Goal: Find specific page/section: Find specific page/section

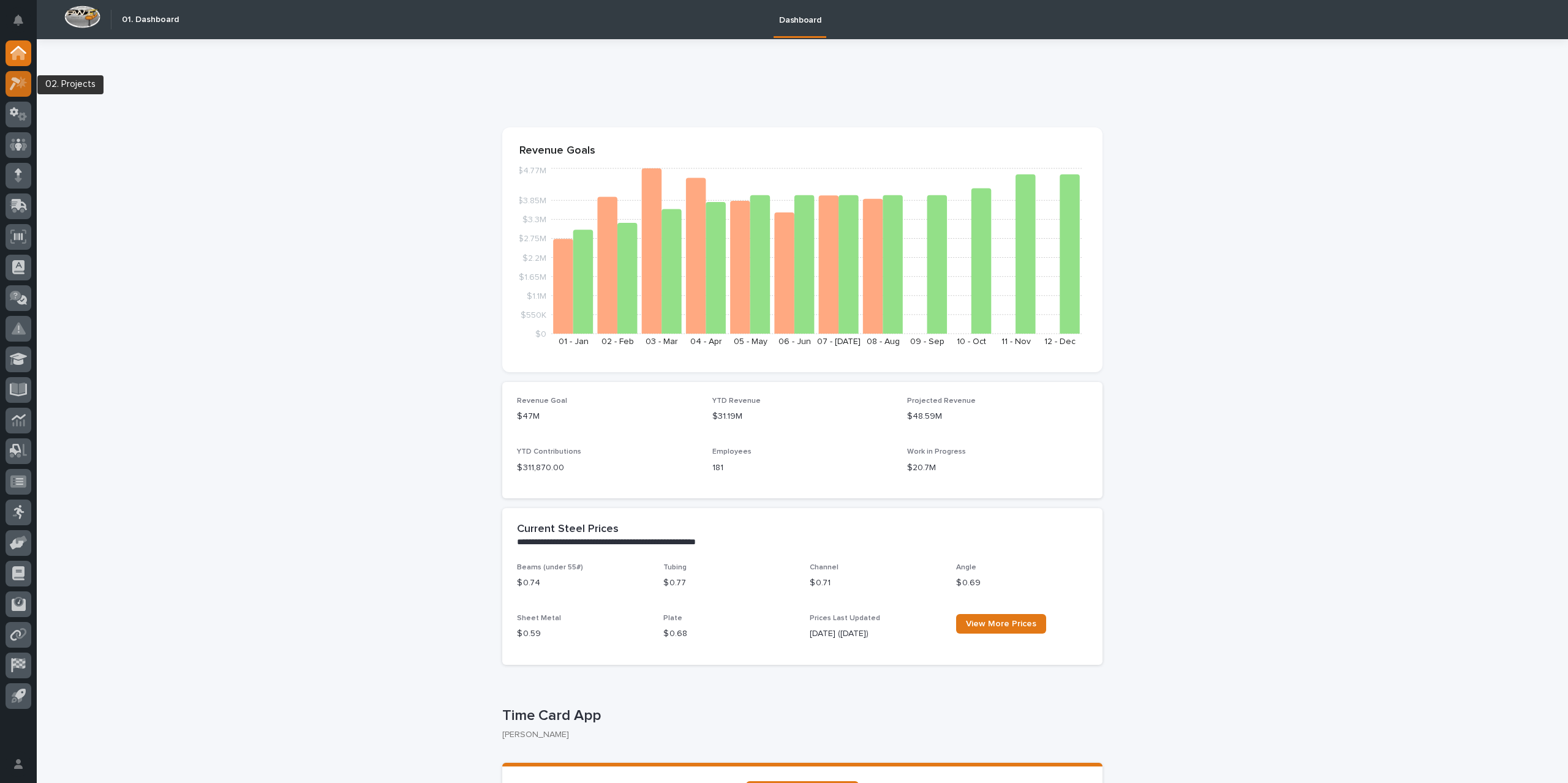
click at [24, 90] on div at bounding box center [18, 84] width 26 height 26
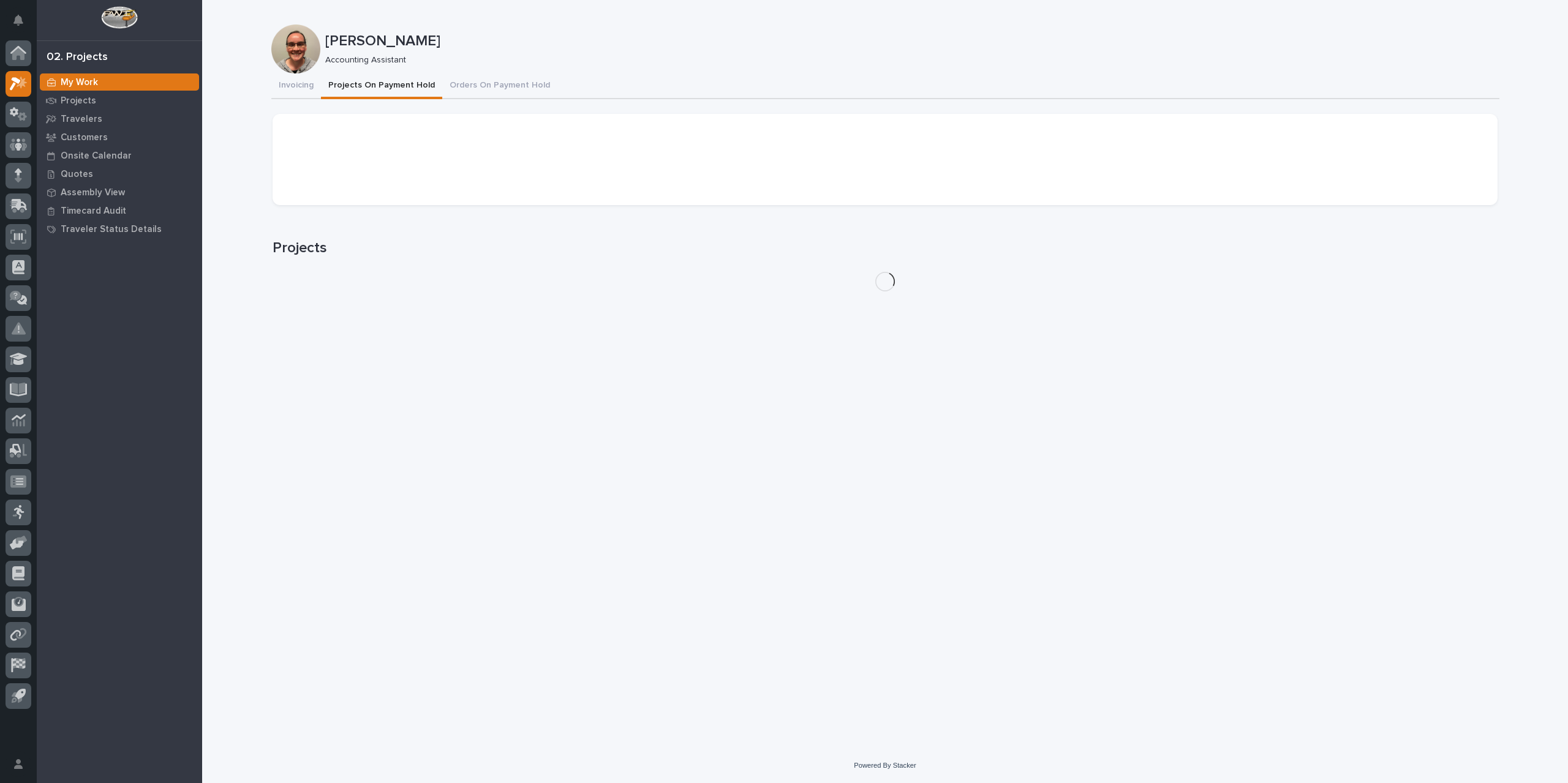
click at [399, 84] on button "Projects On Payment Hold" at bounding box center [381, 86] width 121 height 26
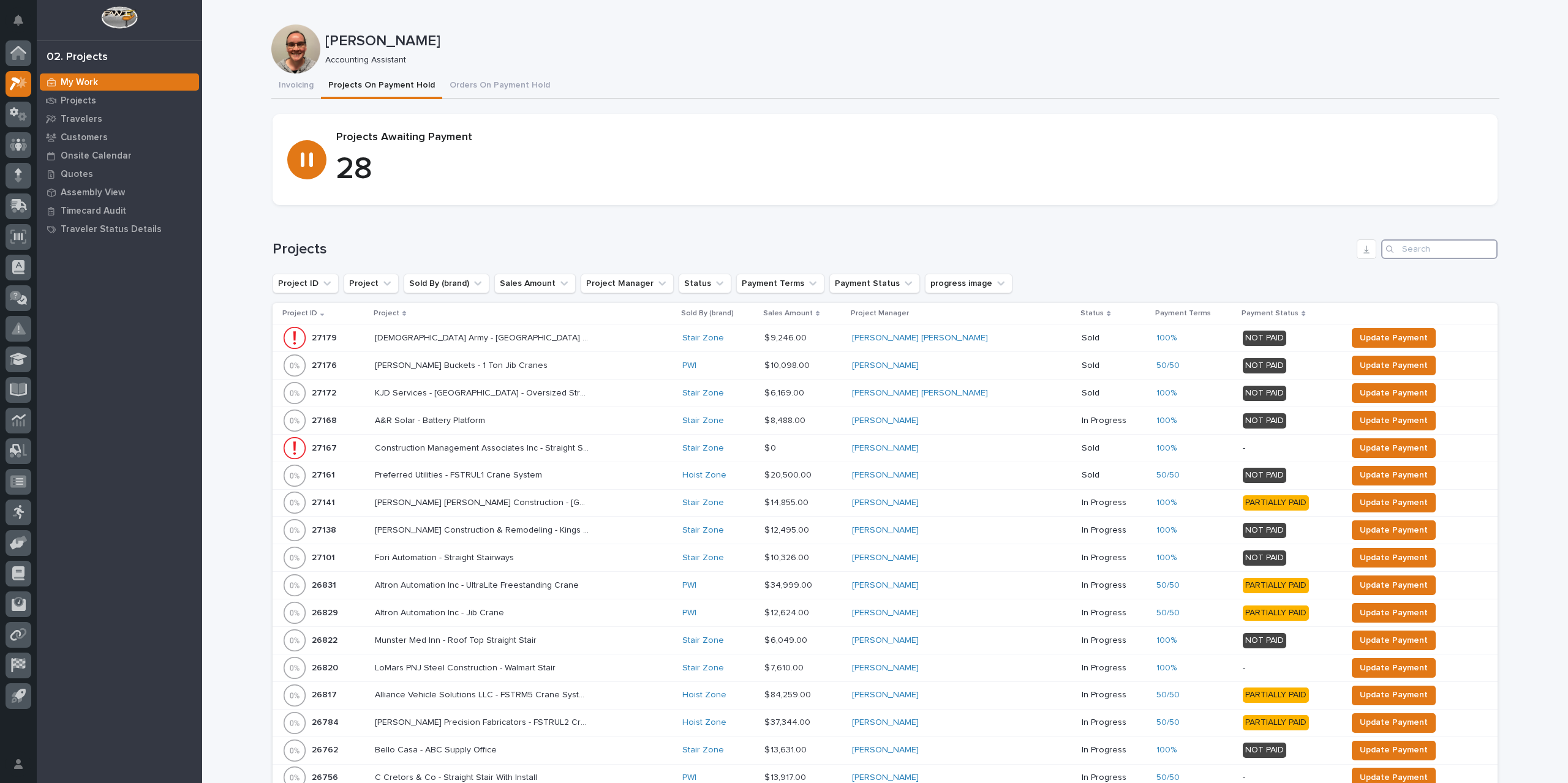
click at [1417, 252] on input "Search" at bounding box center [1440, 249] width 117 height 20
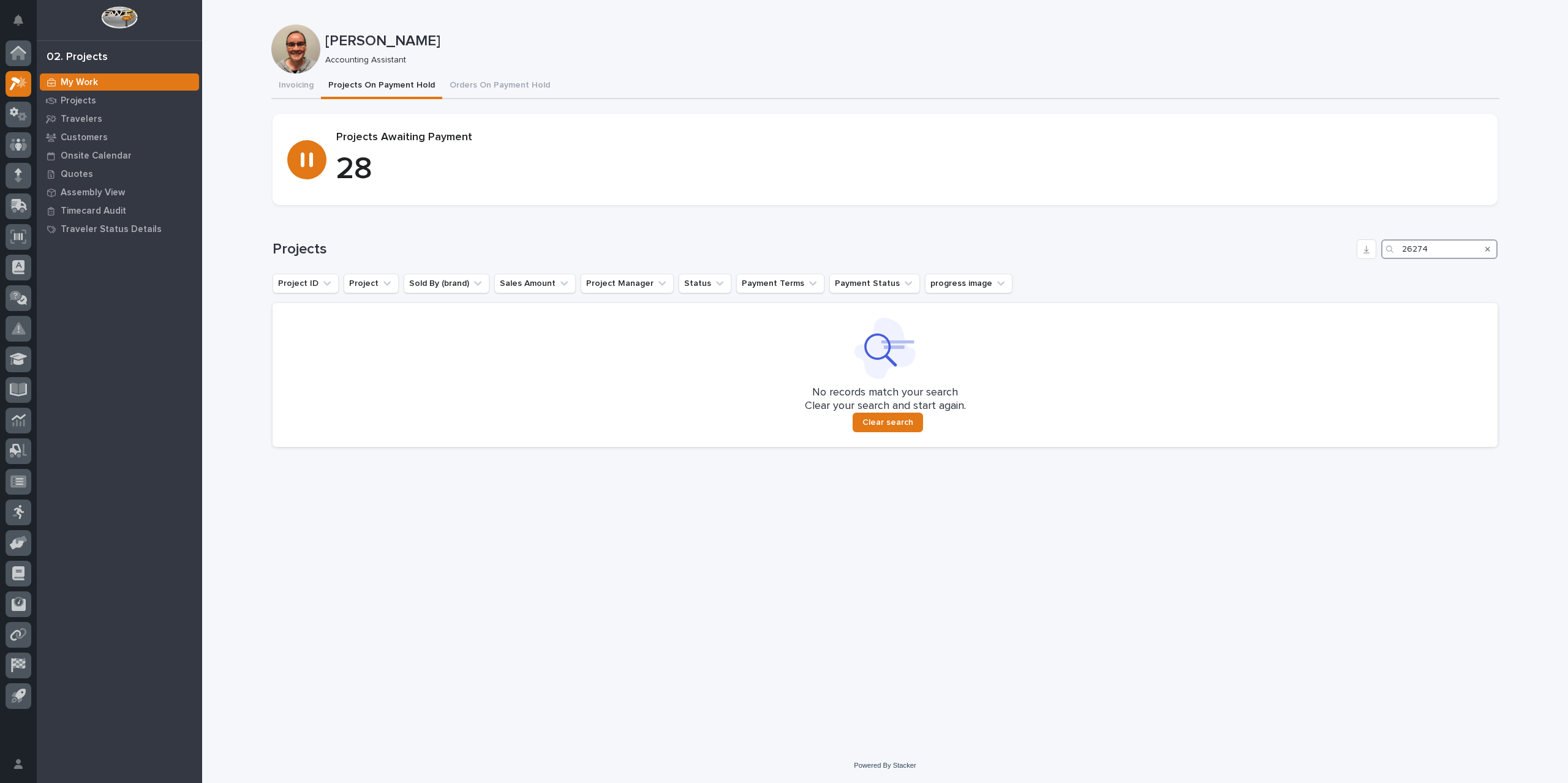
drag, startPoint x: 1443, startPoint y: 251, endPoint x: 1346, endPoint y: 258, distance: 97.3
click at [1346, 258] on div "Projects 26274" at bounding box center [885, 249] width 1225 height 20
type input "25012"
click at [1486, 248] on icon "Search" at bounding box center [1488, 249] width 5 height 7
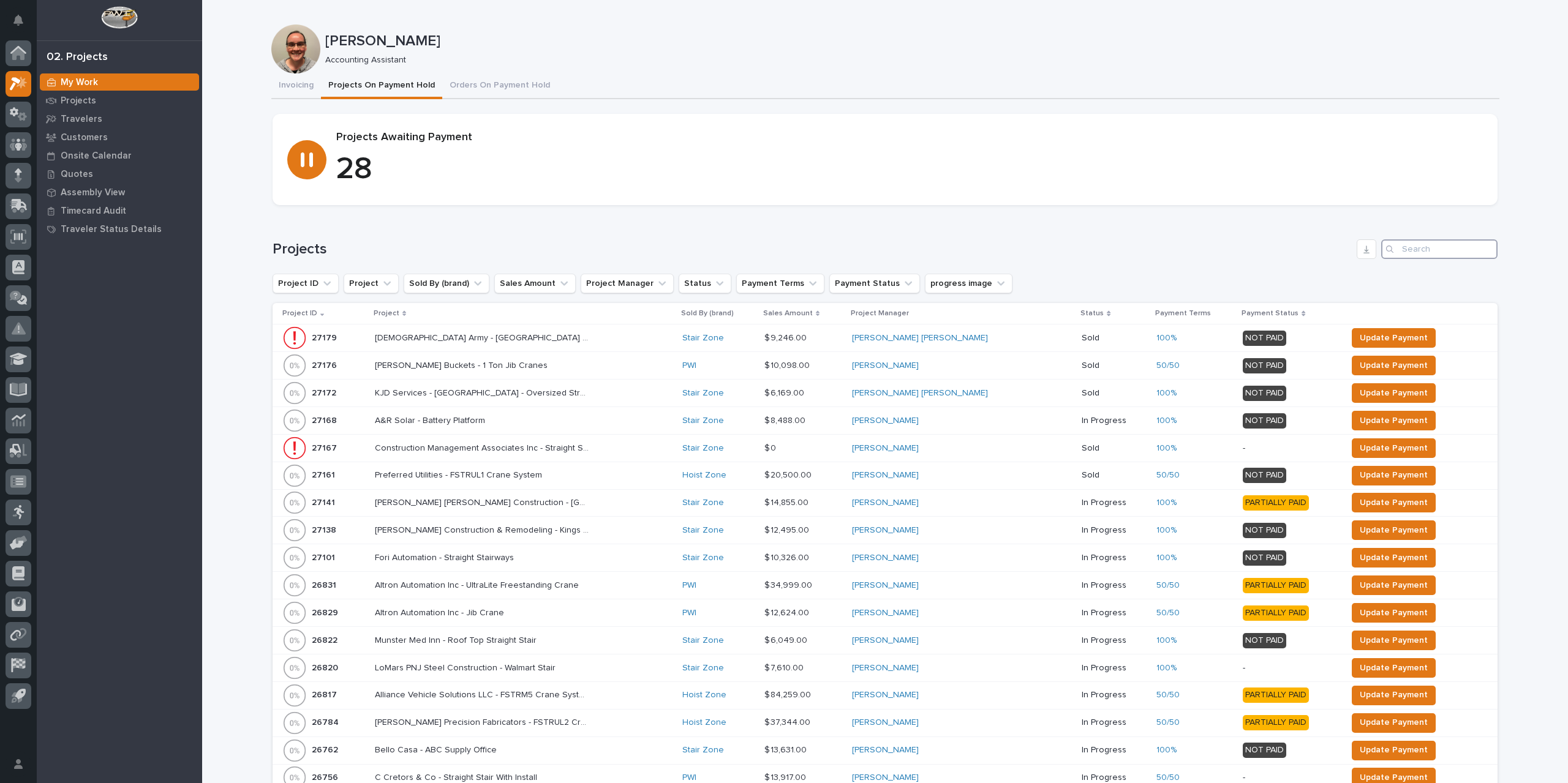
click at [1406, 252] on input "Search" at bounding box center [1440, 249] width 117 height 20
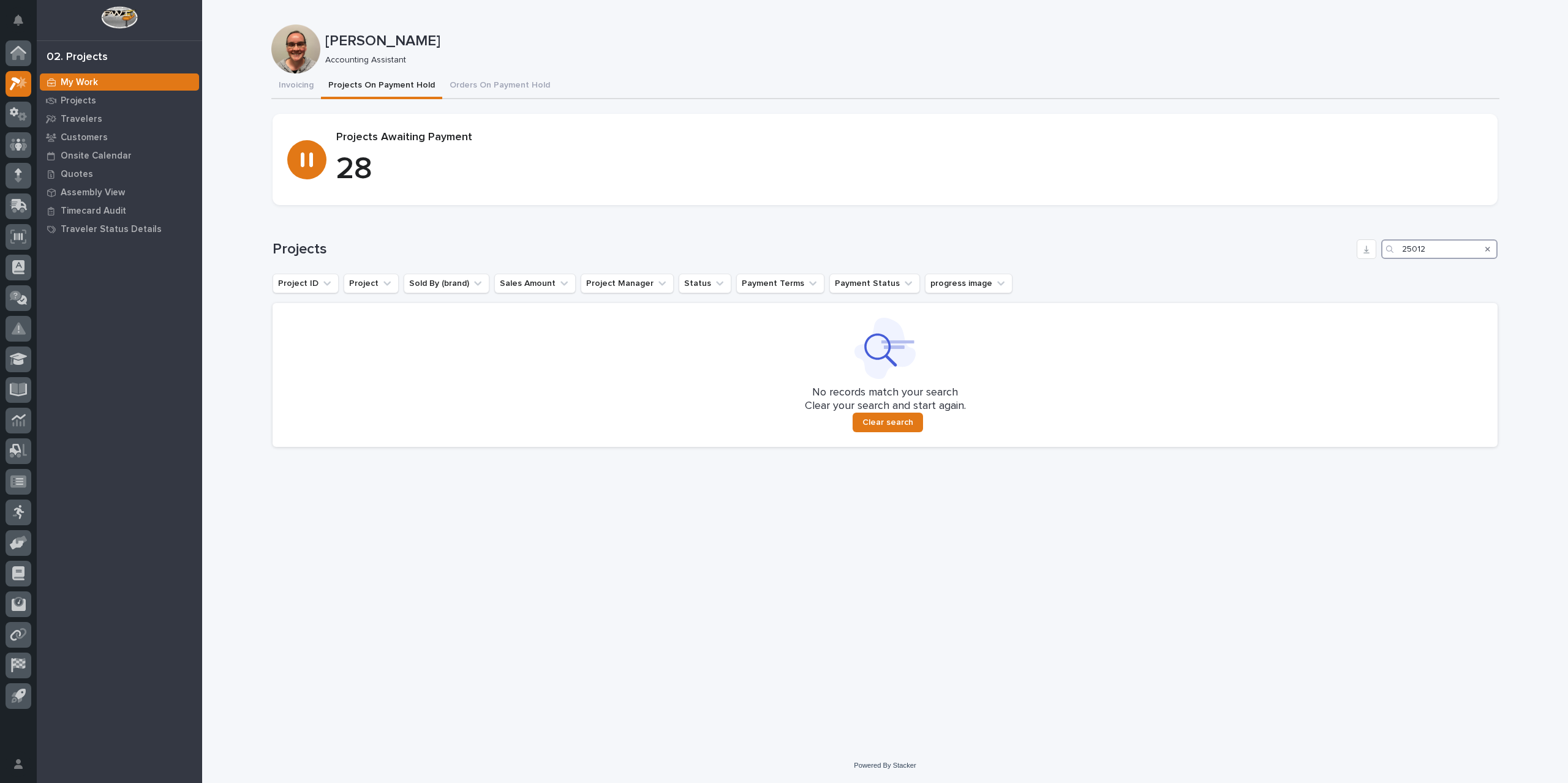
type input "25012"
click at [1489, 249] on icon "Search" at bounding box center [1488, 249] width 5 height 7
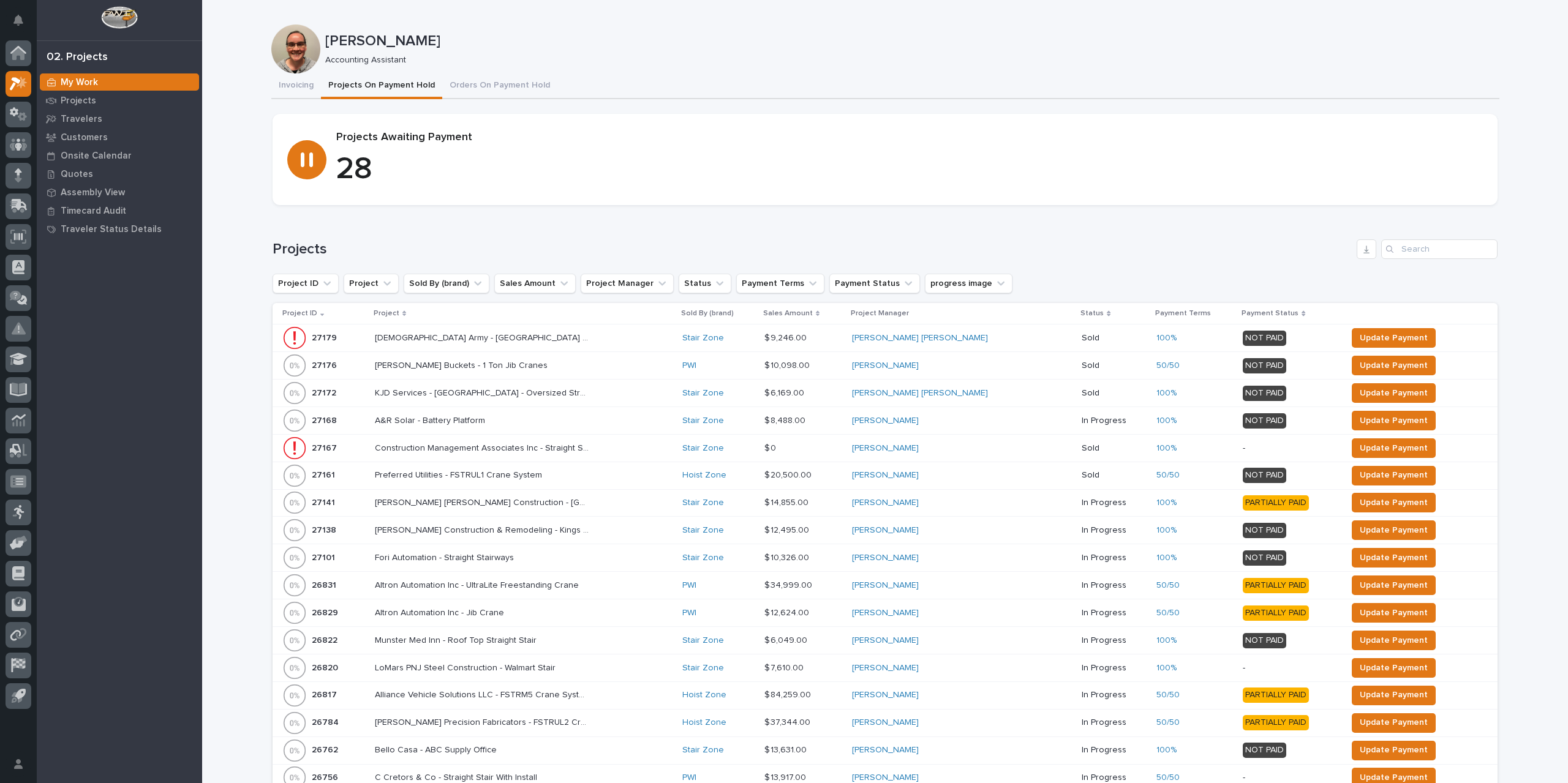
click at [391, 314] on p "Project" at bounding box center [387, 313] width 26 height 13
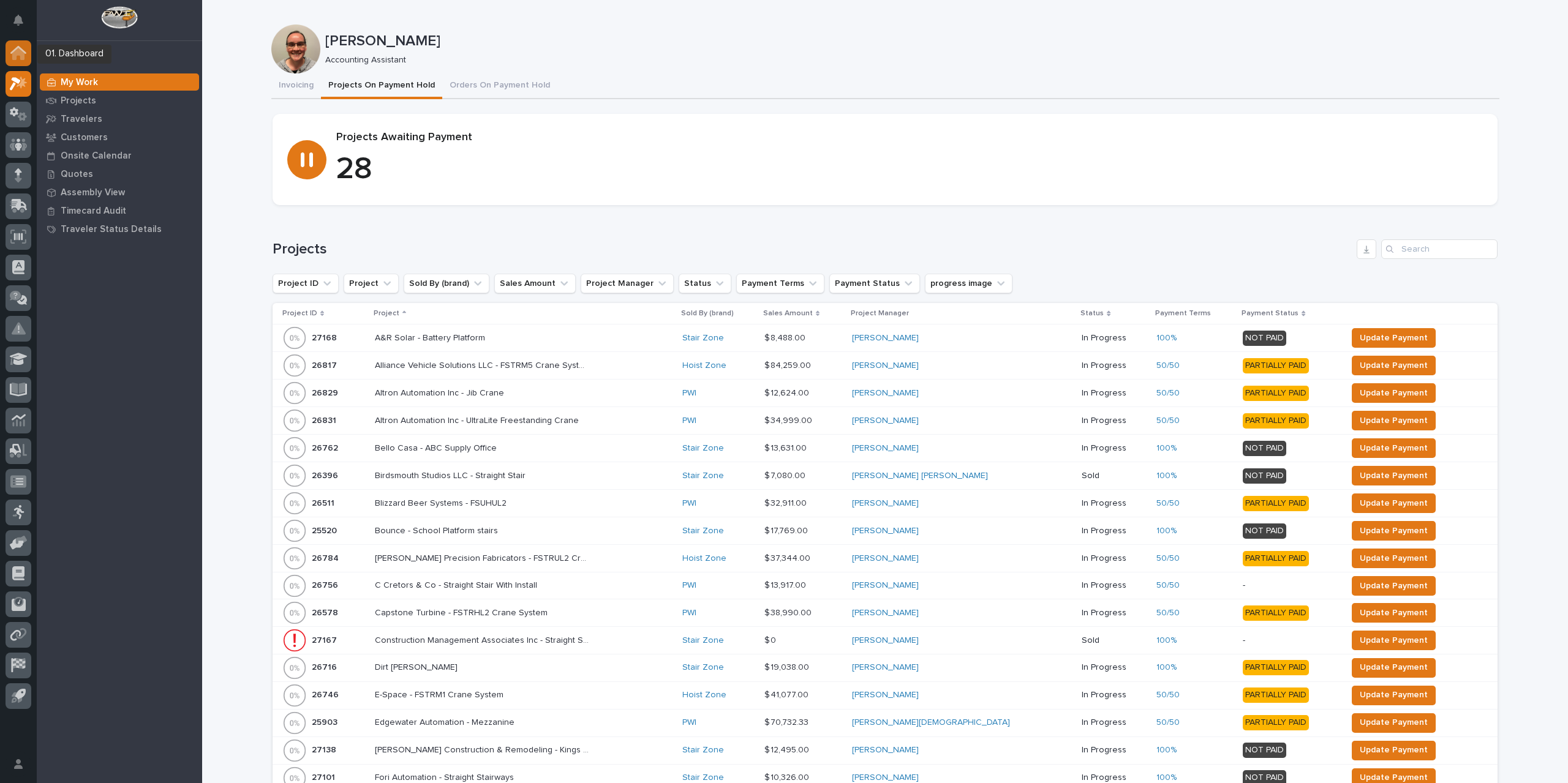
click at [16, 49] on icon at bounding box center [18, 50] width 16 height 8
